Goal: Communication & Community: Answer question/provide support

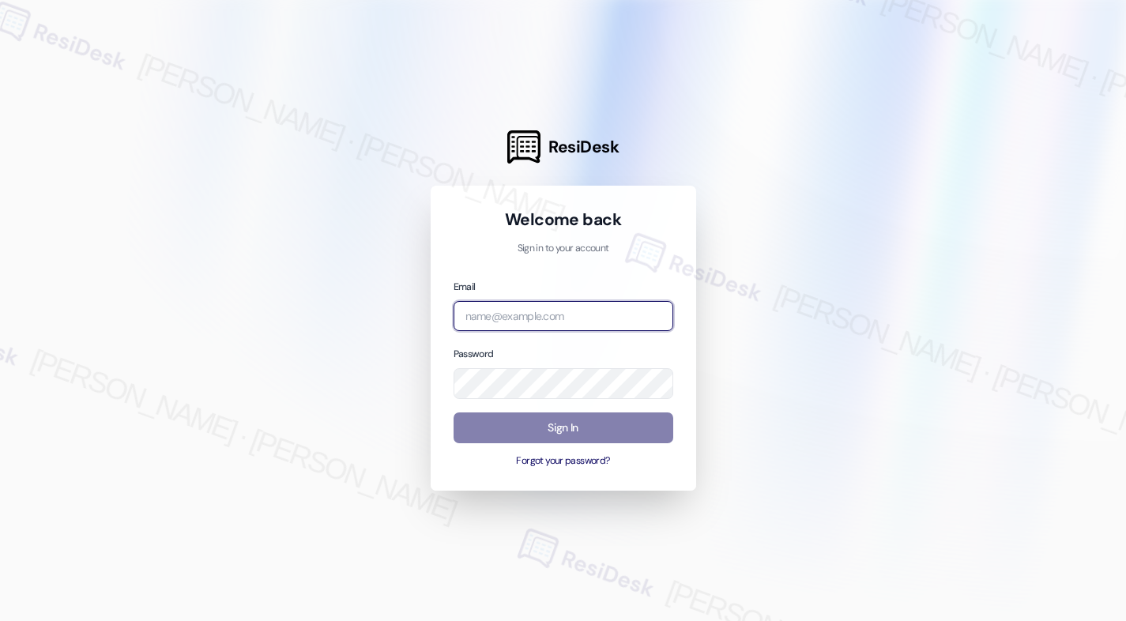
click at [517, 316] on input "email" at bounding box center [563, 316] width 220 height 31
type input "automated-surveys-american_landmark-[PERSON_NAME].[PERSON_NAME].[PERSON_NAME]@a…"
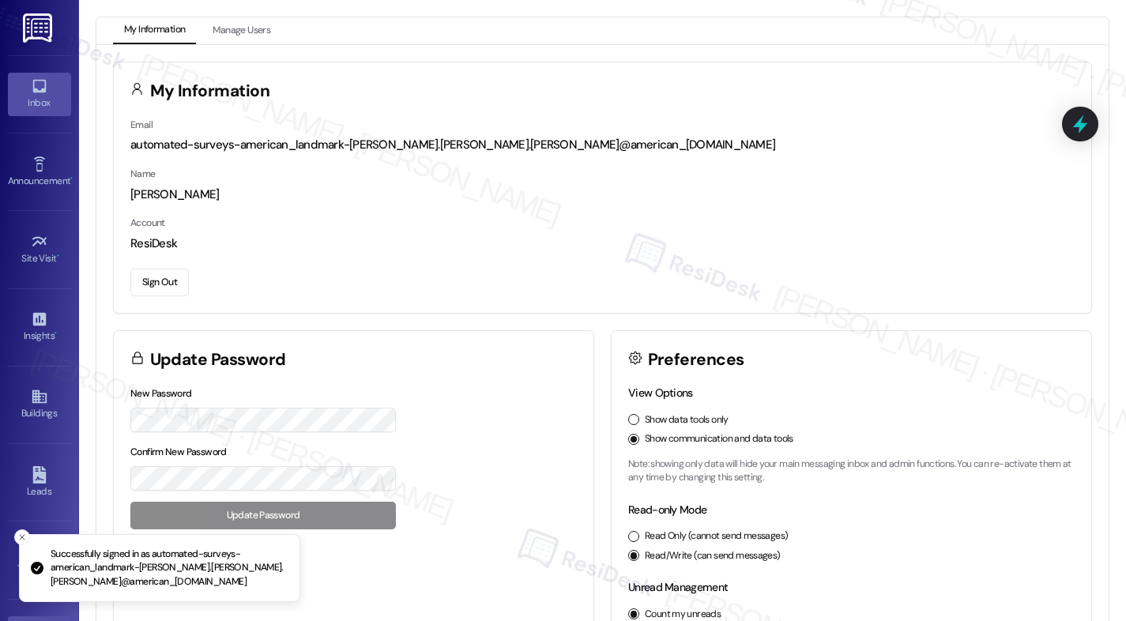
click at [36, 92] on icon at bounding box center [38, 86] width 13 height 13
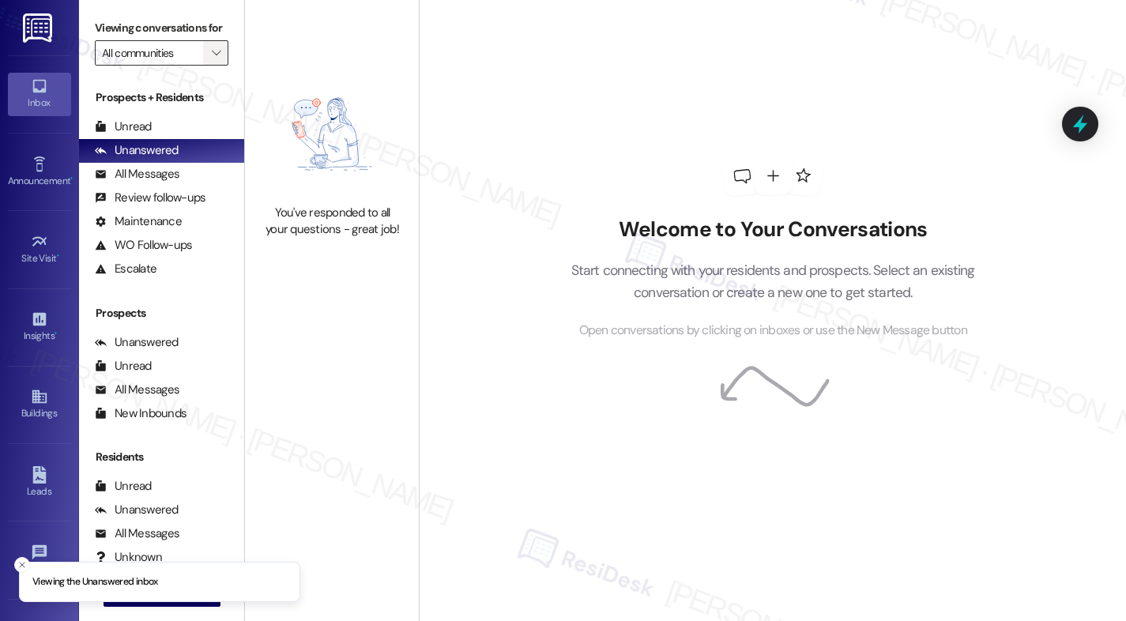
click at [212, 59] on icon "" at bounding box center [216, 53] width 9 height 13
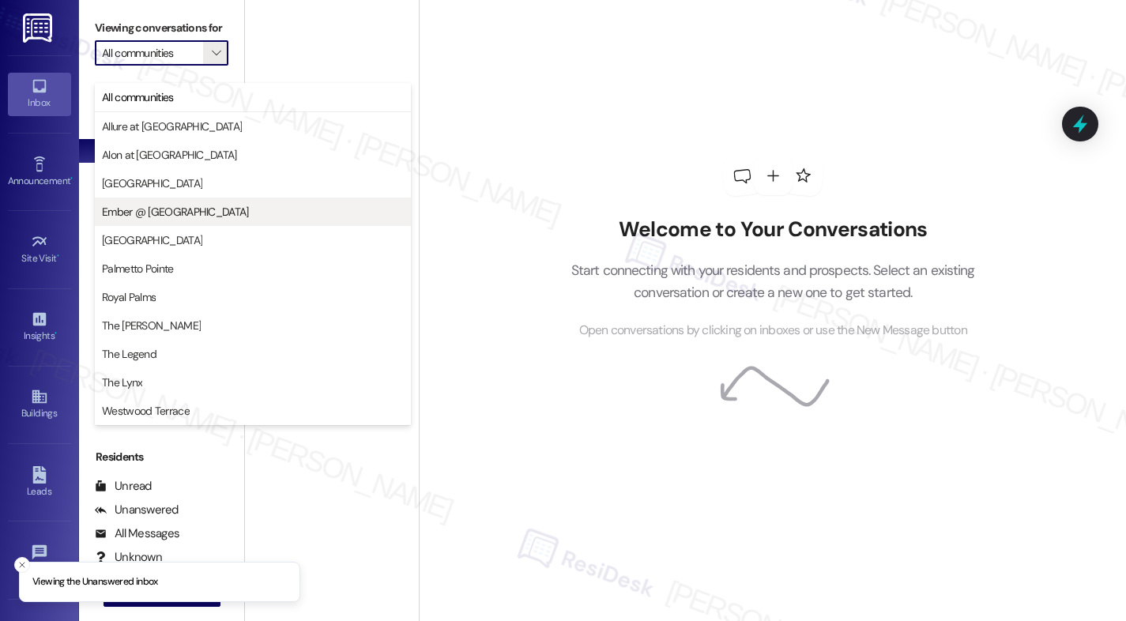
click at [181, 213] on span "Ember @ [GEOGRAPHIC_DATA]" at bounding box center [175, 212] width 147 height 16
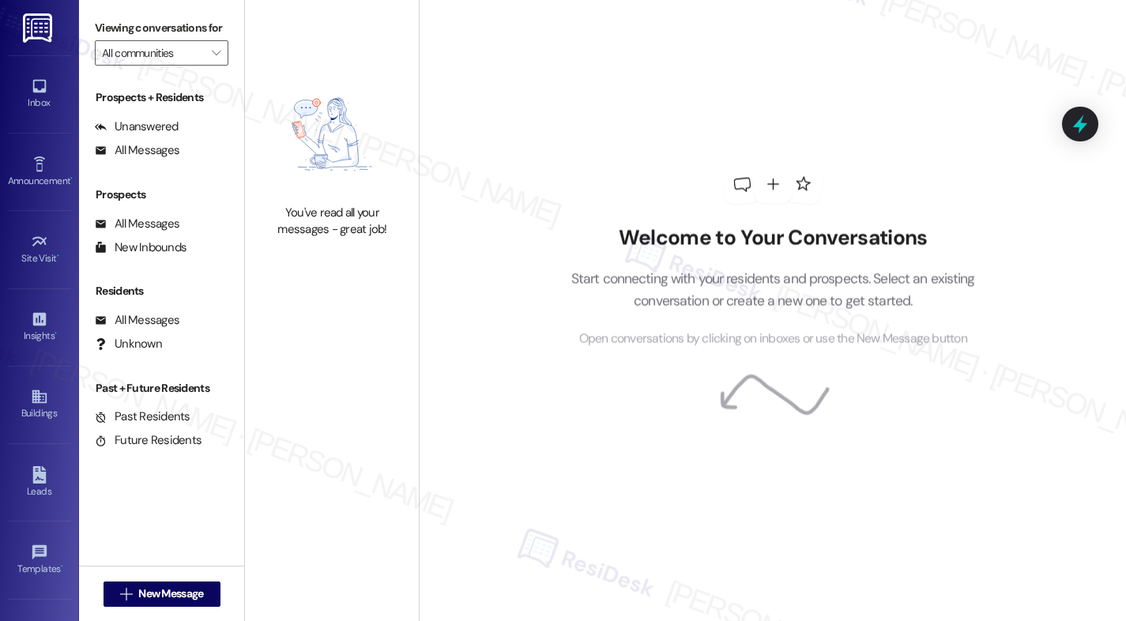
type input "Ember @ [GEOGRAPHIC_DATA]"
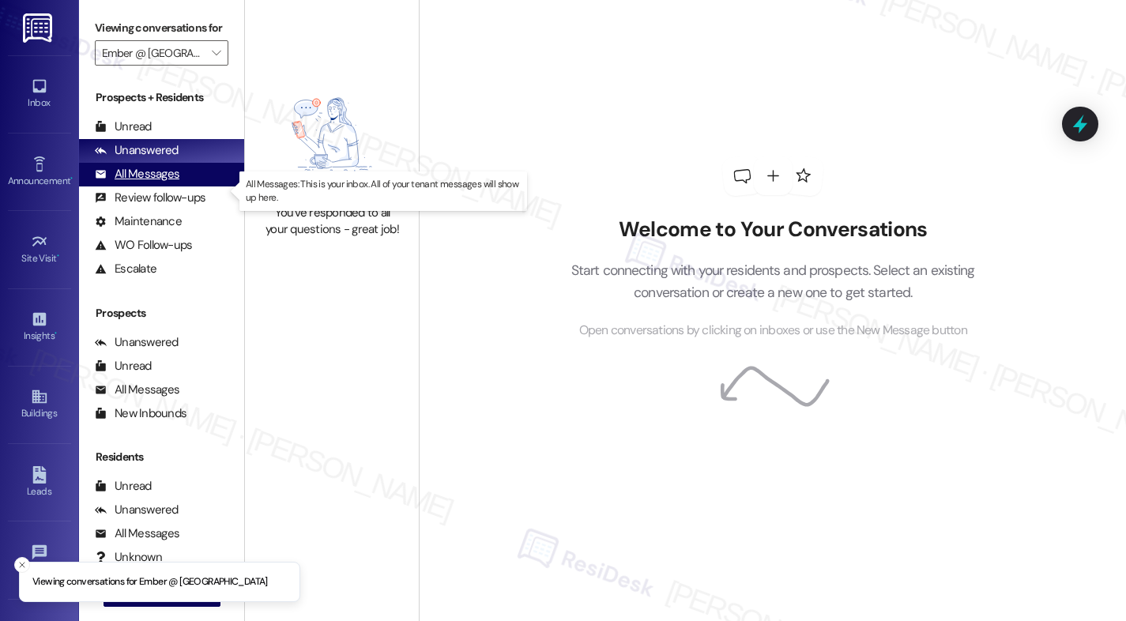
click at [152, 182] on div "All Messages" at bounding box center [137, 174] width 85 height 17
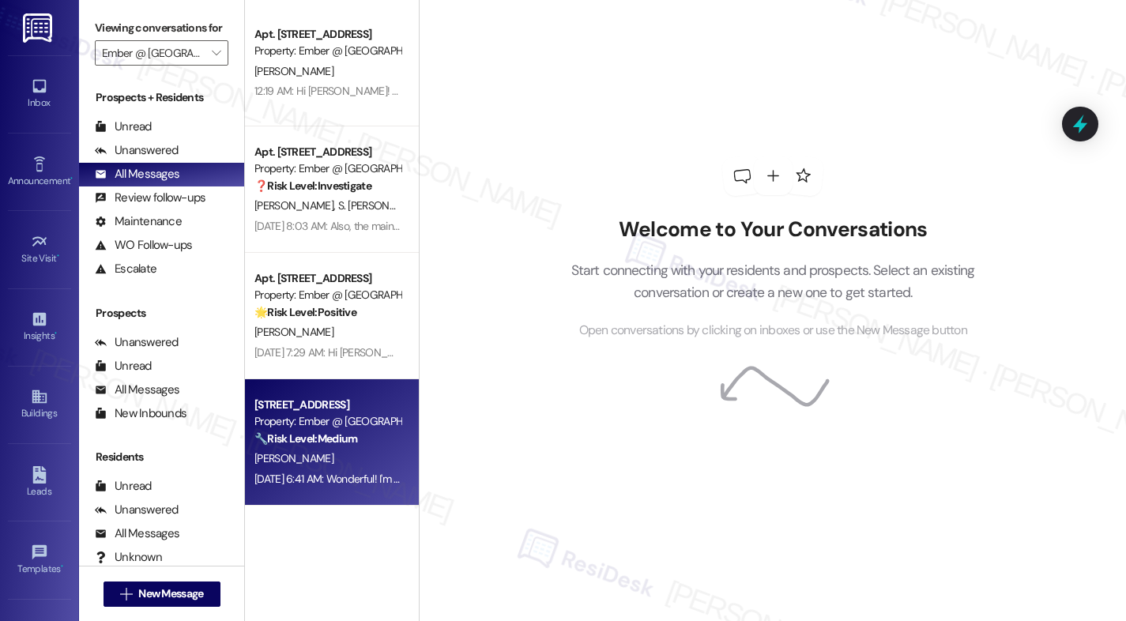
click at [363, 451] on div "[PERSON_NAME]" at bounding box center [327, 459] width 149 height 20
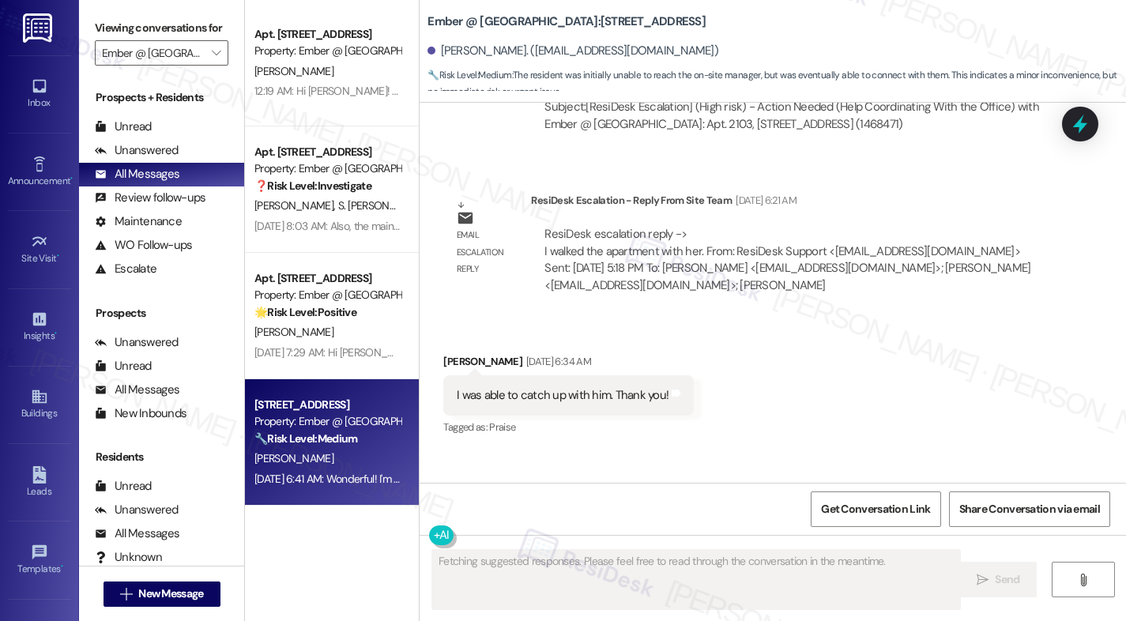
scroll to position [2957, 0]
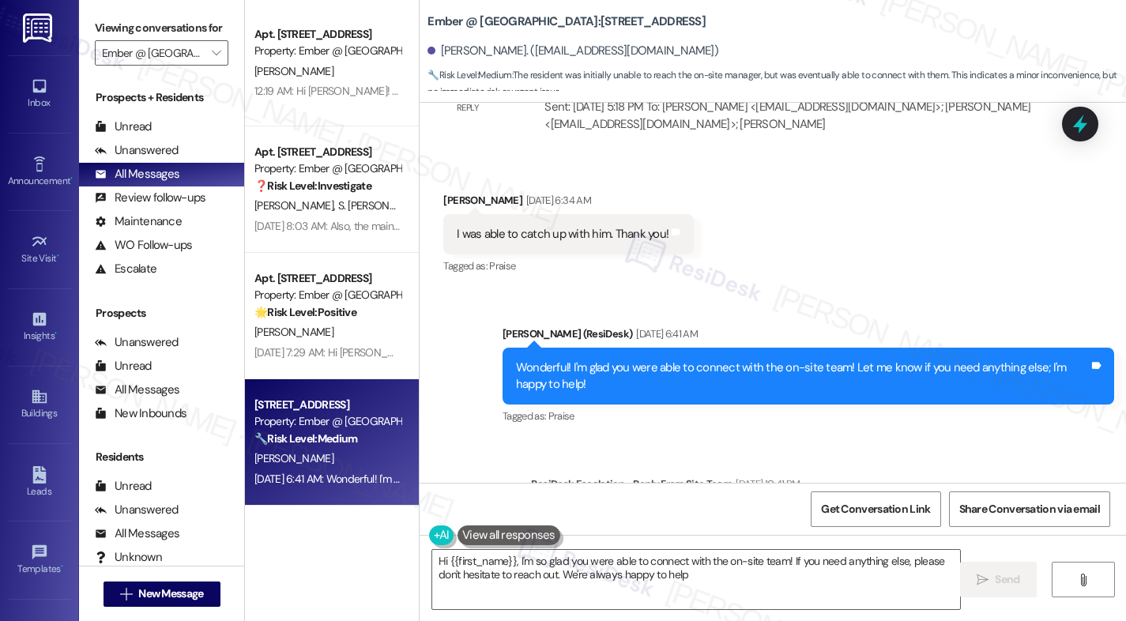
type textarea "Hi {{first_name}}, I'm so glad you were able to connect with the on-site team! …"
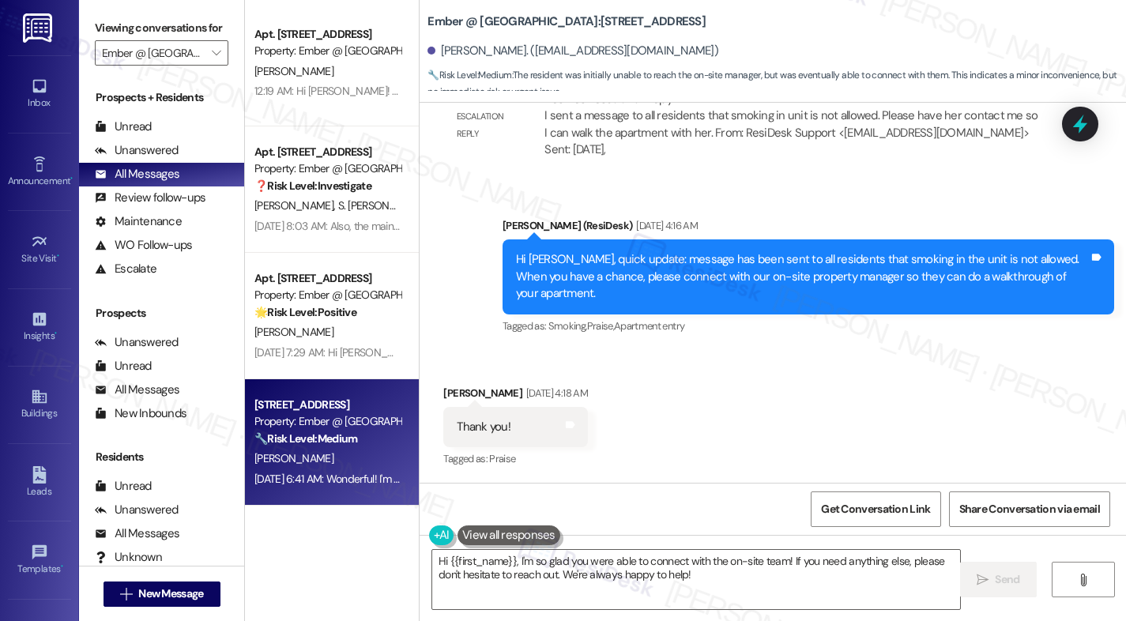
scroll to position [1721, 0]
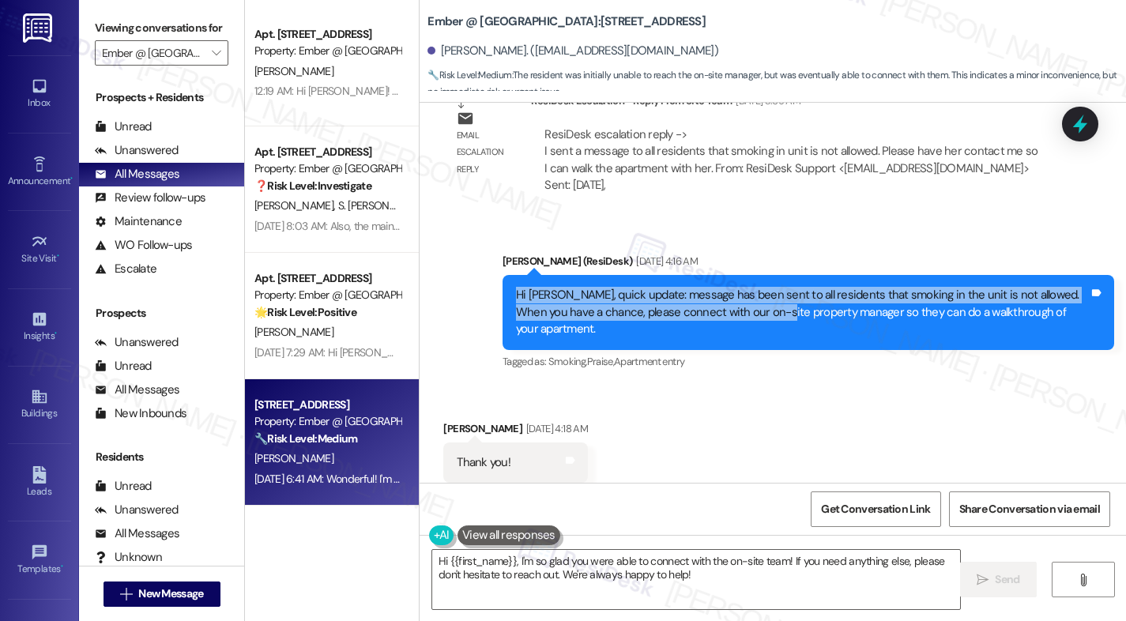
drag, startPoint x: 505, startPoint y: 275, endPoint x: 742, endPoint y: 292, distance: 238.4
click at [742, 292] on div "Hi [PERSON_NAME], quick update: message has been sent to all residents that smo…" at bounding box center [807, 312] width 611 height 74
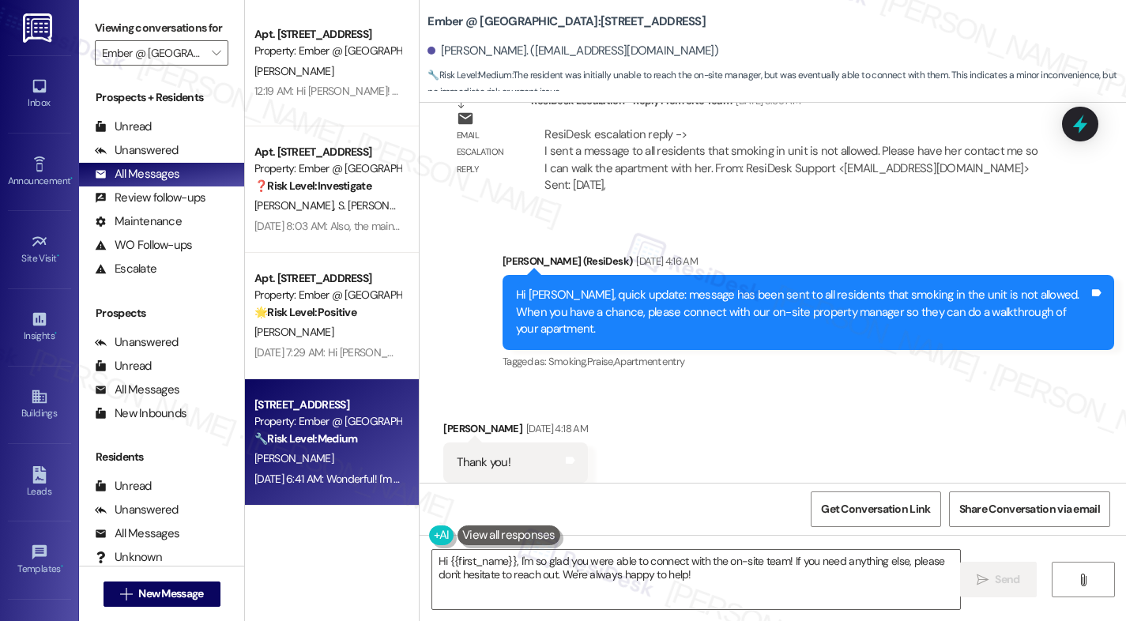
click at [672, 287] on div "Hi [PERSON_NAME], quick update: message has been sent to all residents that smo…" at bounding box center [802, 312] width 573 height 51
click at [539, 287] on div "Hi [PERSON_NAME], quick update: message has been sent to all residents that smo…" at bounding box center [802, 312] width 573 height 51
click at [540, 287] on div "Hi [PERSON_NAME], quick update: message has been sent to all residents that smo…" at bounding box center [802, 312] width 573 height 51
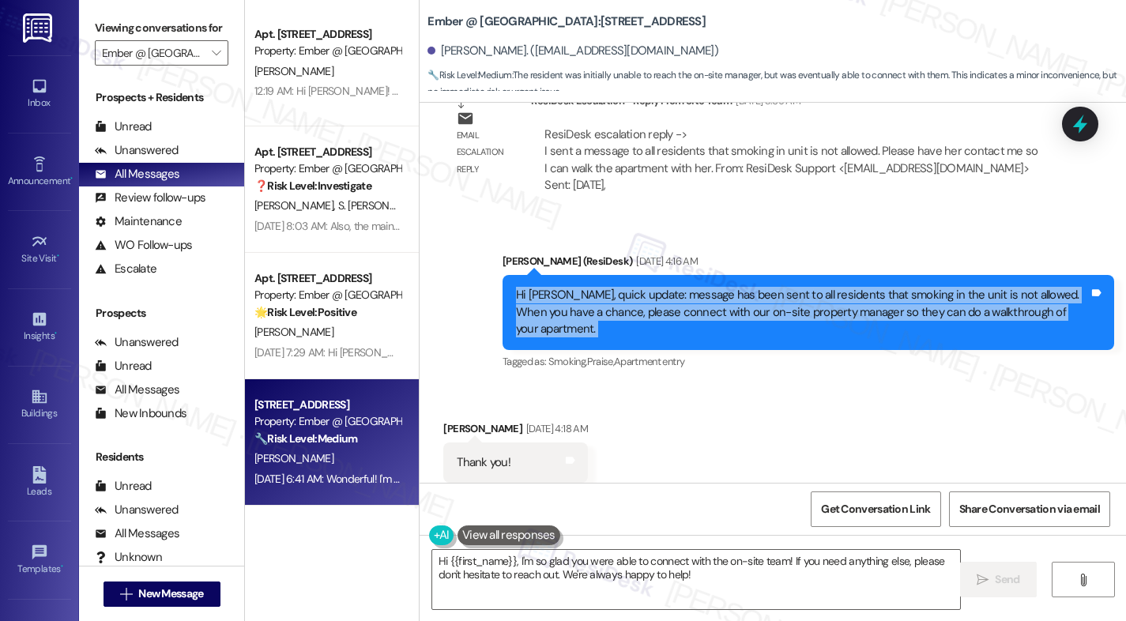
click at [541, 287] on div "Hi [PERSON_NAME], quick update: message has been sent to all residents that smo…" at bounding box center [802, 312] width 573 height 51
copy div "Hi [PERSON_NAME], quick update: message has been sent to all residents that smo…"
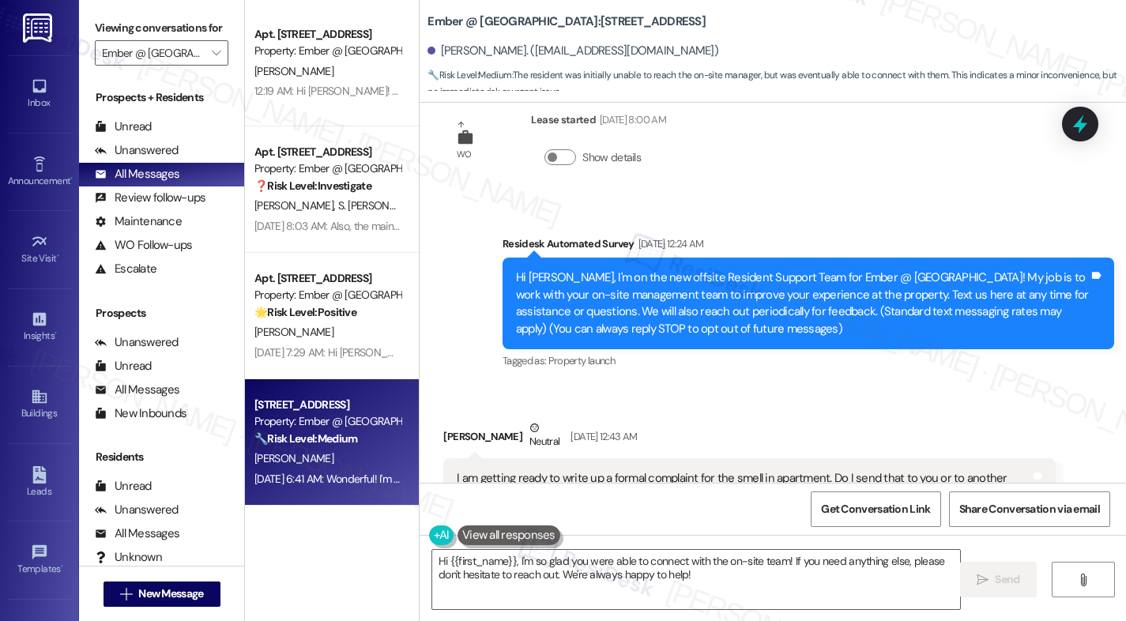
scroll to position [118, 0]
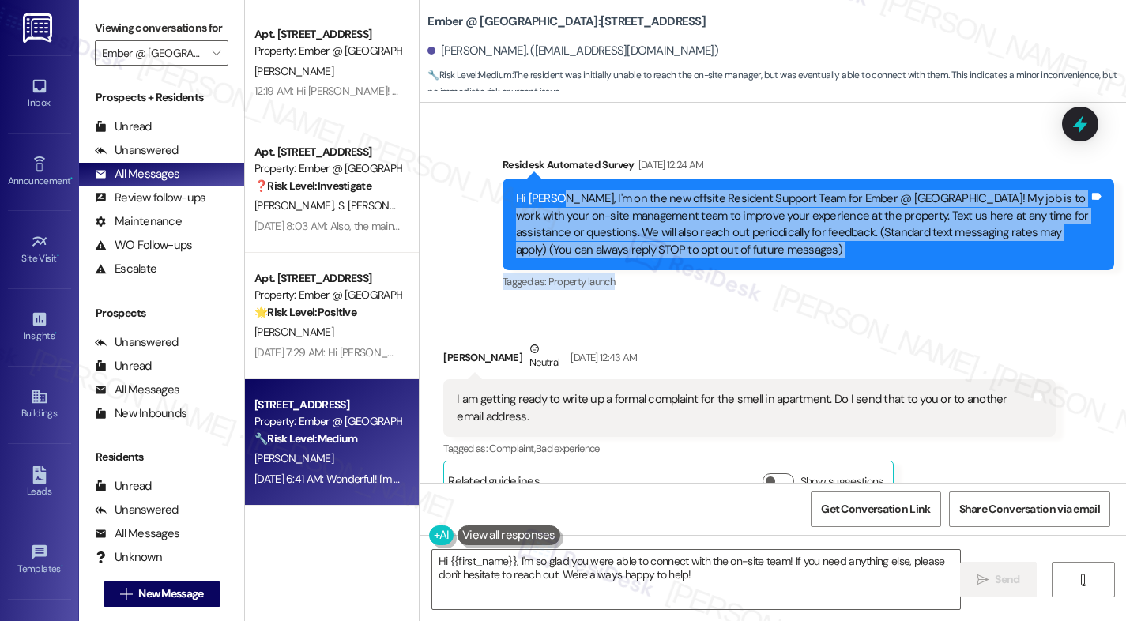
drag, startPoint x: 548, startPoint y: 197, endPoint x: 750, endPoint y: 265, distance: 212.6
click at [769, 274] on div "Residesk Automated Survey [DATE] 12:24 AM Hi [PERSON_NAME], I'm on the new offs…" at bounding box center [807, 224] width 611 height 137
copy div "I'm on the new offsite Resident Support Team for Ember @ [GEOGRAPHIC_DATA]! My …"
